Goal: Information Seeking & Learning: Learn about a topic

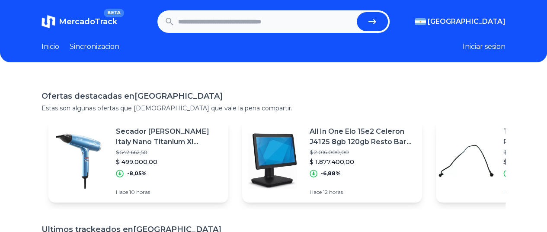
click at [210, 19] on input "text" at bounding box center [265, 21] width 175 height 19
type input "**********"
click at [357, 12] on button "submit" at bounding box center [372, 21] width 31 height 19
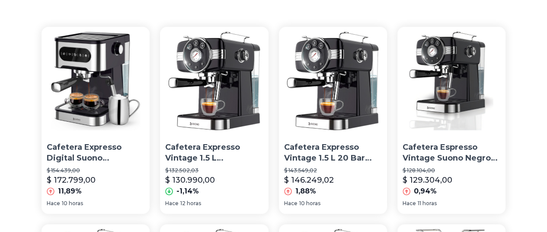
scroll to position [73, 0]
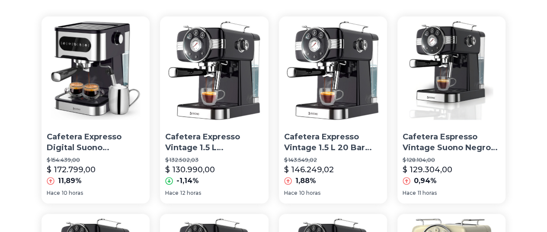
click at [72, 131] on p "Cafetera Expresso Digital Suono Automática Acero Inox 1.5 L Color Plateado" at bounding box center [96, 142] width 98 height 22
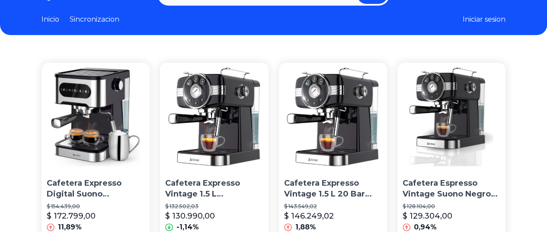
scroll to position [27, 0]
